Goal: Obtain resource: Download file/media

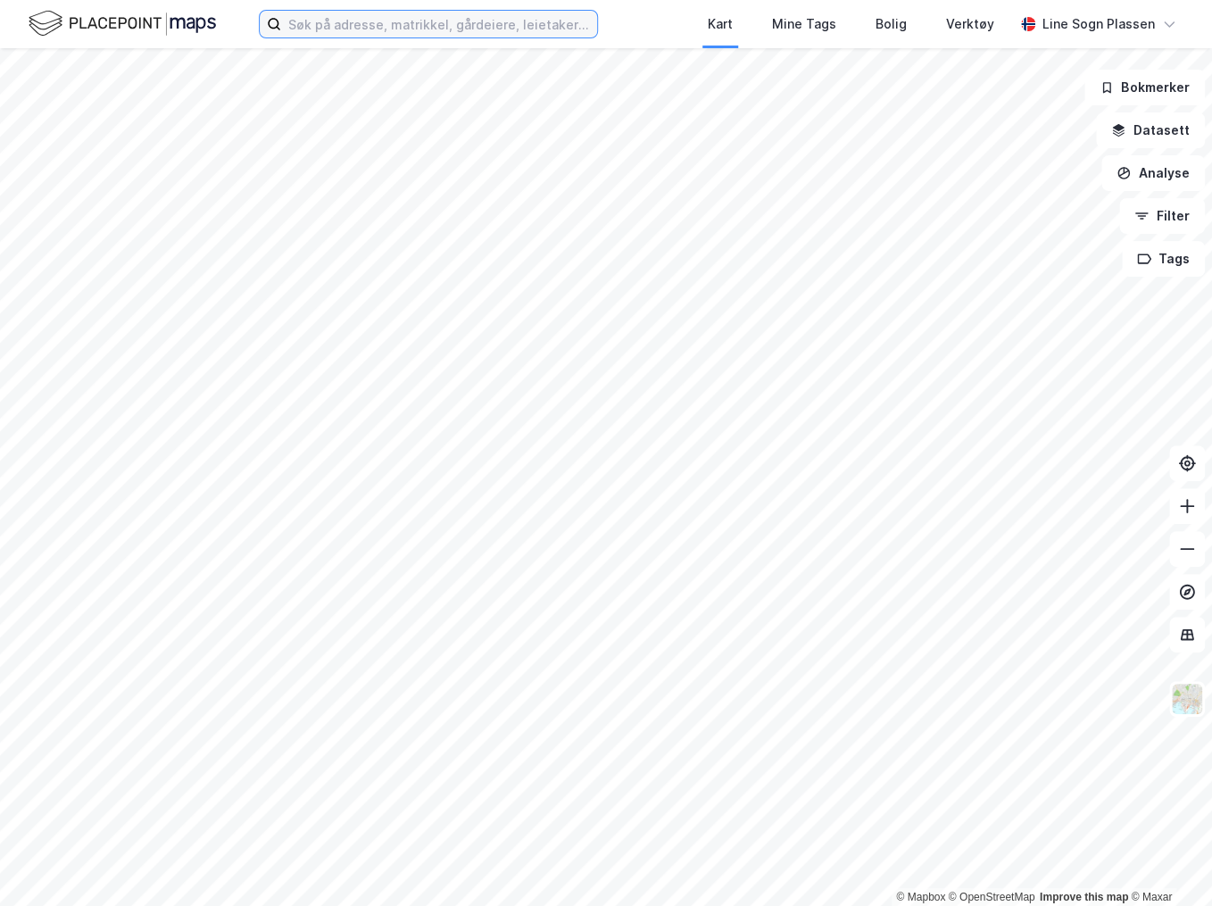
click at [479, 33] on input at bounding box center [439, 24] width 316 height 27
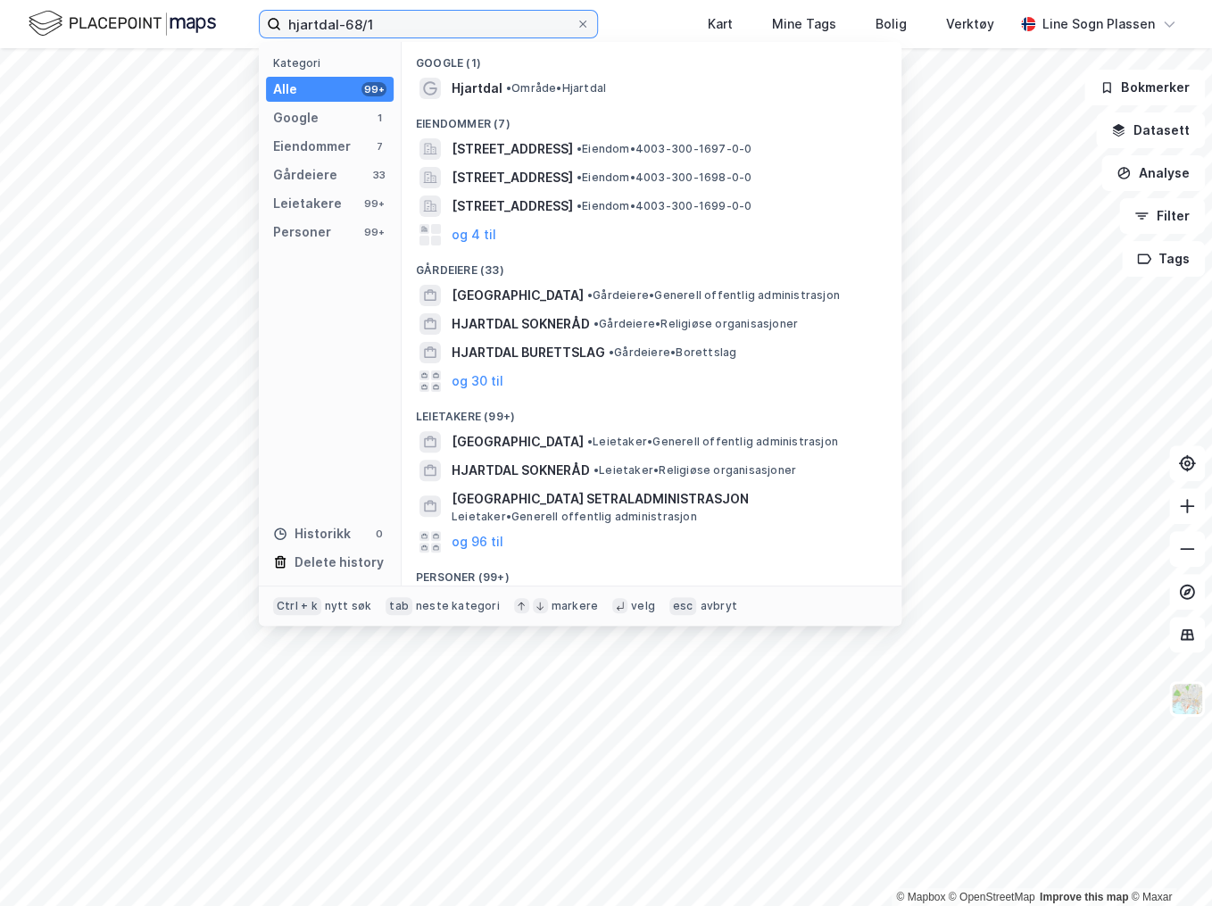
type input "hjartdal-68/1"
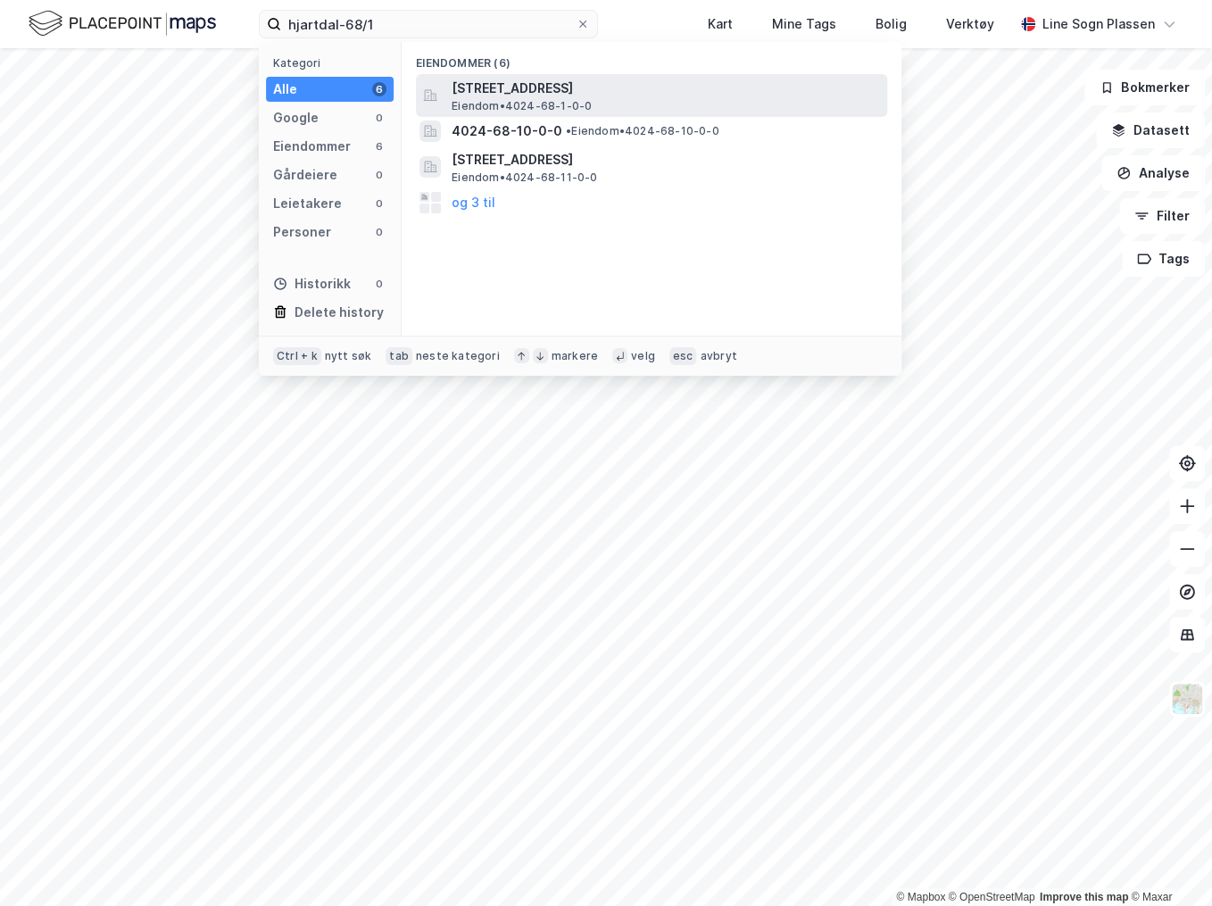
click at [593, 101] on div "[STREET_ADDRESS] Eiendom • 4024-68-1-0-0" at bounding box center [668, 96] width 432 height 36
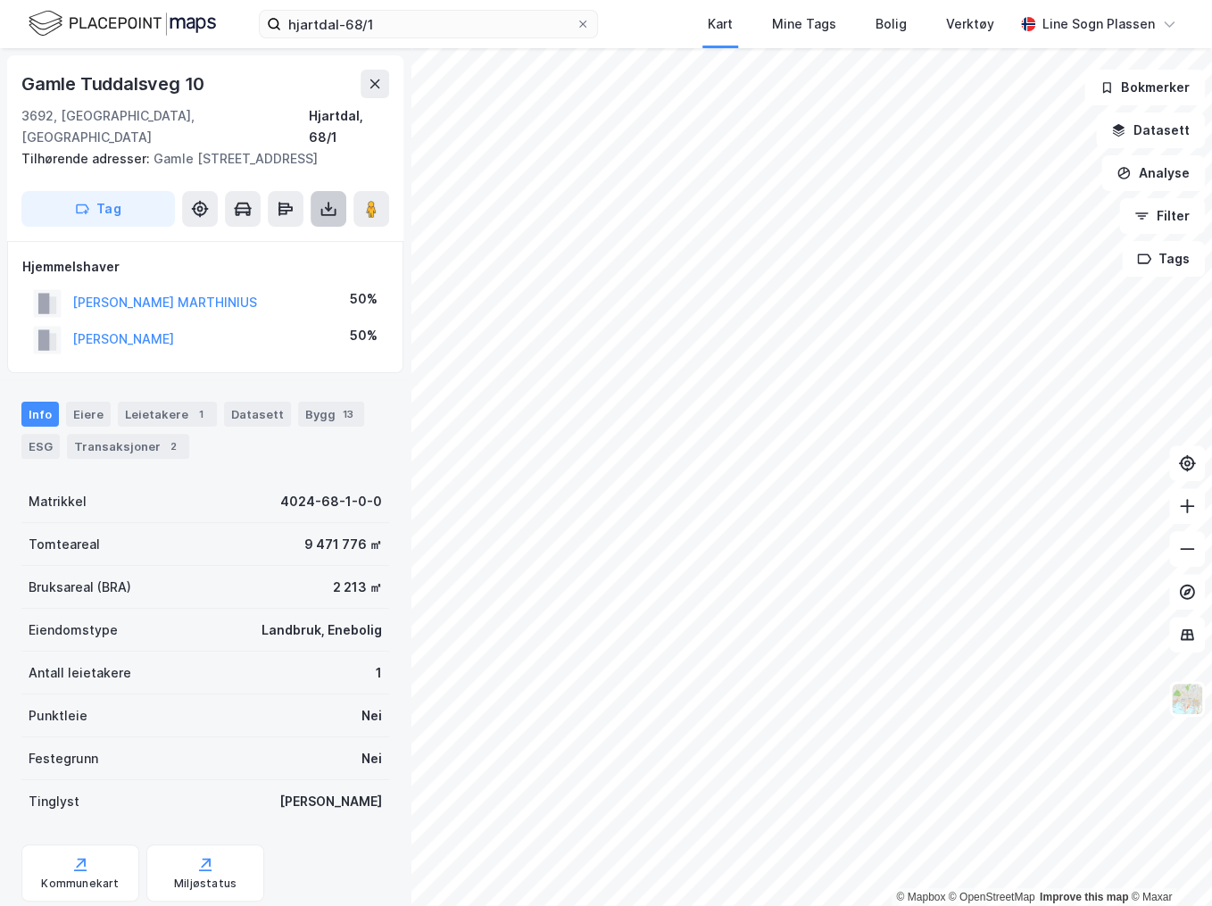
click at [336, 215] on icon at bounding box center [329, 209] width 18 height 18
click at [300, 253] on div "Last ned grunnbok" at bounding box center [251, 244] width 190 height 29
